Goal: Information Seeking & Learning: Learn about a topic

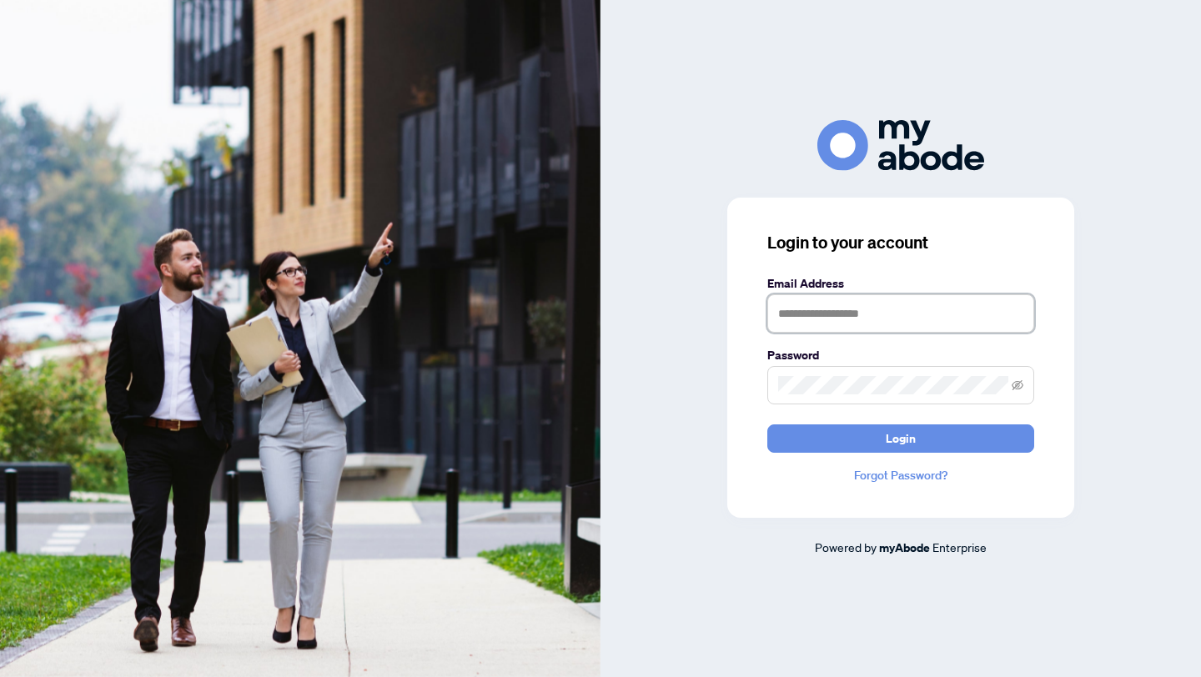
click at [812, 323] on input "text" at bounding box center [901, 314] width 267 height 38
type input "**********"
click at [879, 375] on span at bounding box center [901, 385] width 267 height 38
click at [1018, 385] on icon "eye-invisible" at bounding box center [1018, 385] width 12 height 10
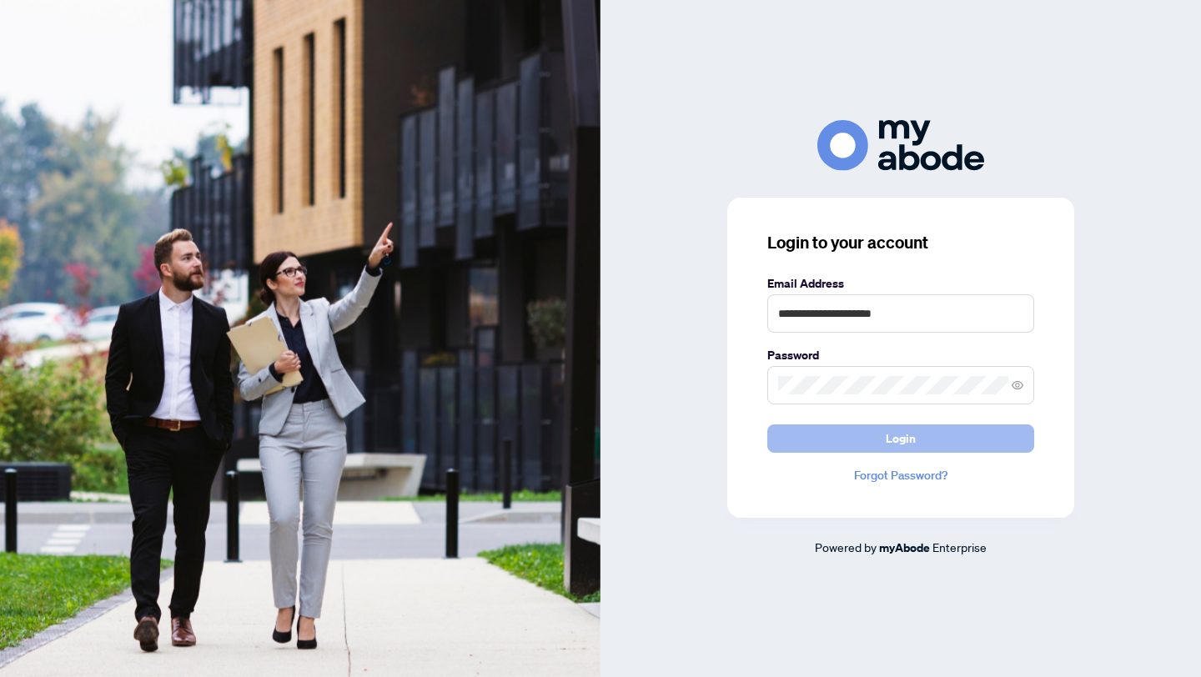
click at [872, 432] on button "Login" at bounding box center [901, 439] width 267 height 28
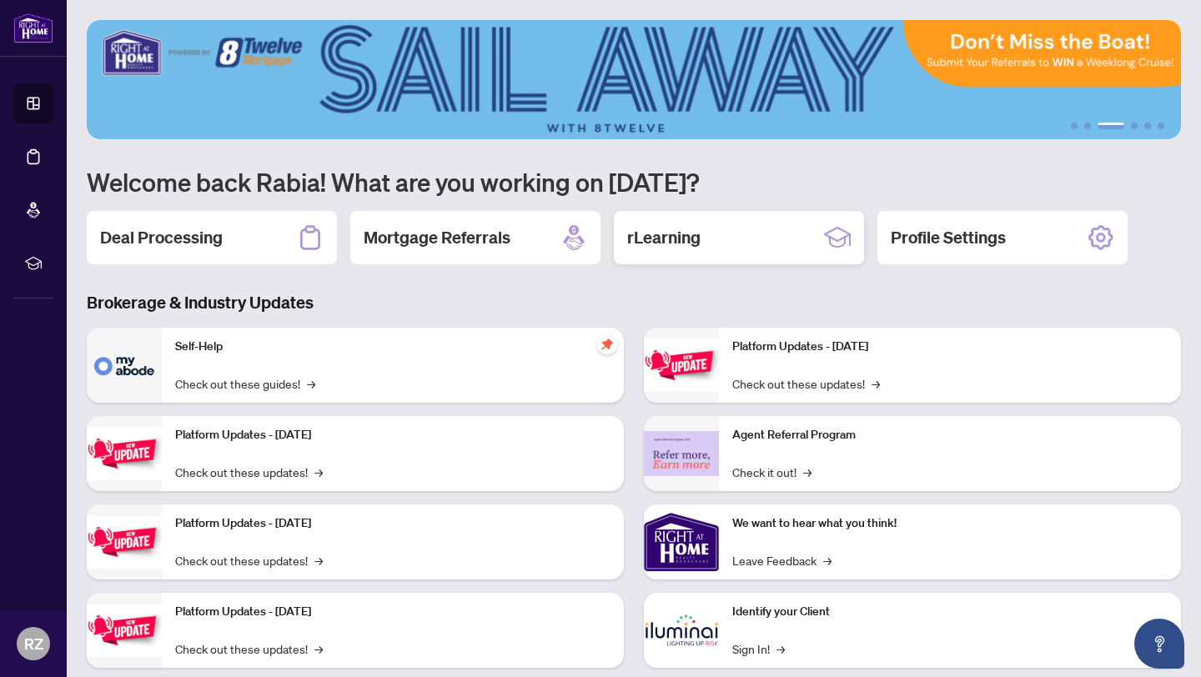
click at [692, 237] on h2 "rLearning" at bounding box center [663, 237] width 73 height 23
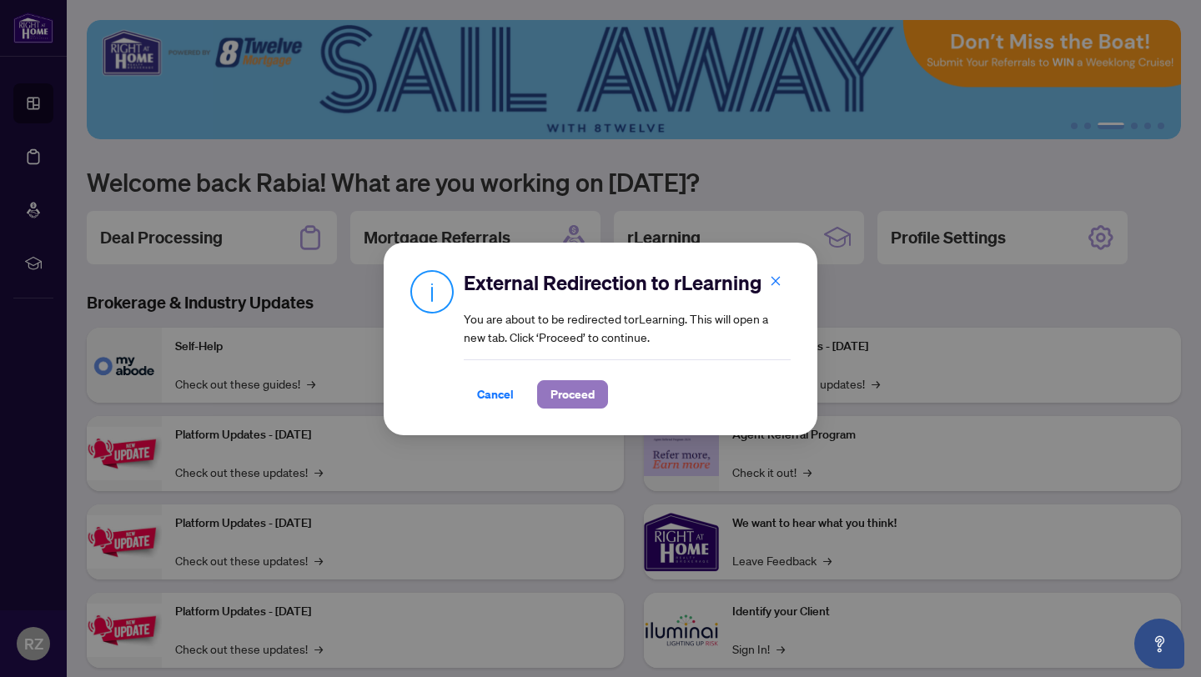
click at [579, 395] on span "Proceed" at bounding box center [573, 394] width 44 height 27
